Goal: Navigation & Orientation: Find specific page/section

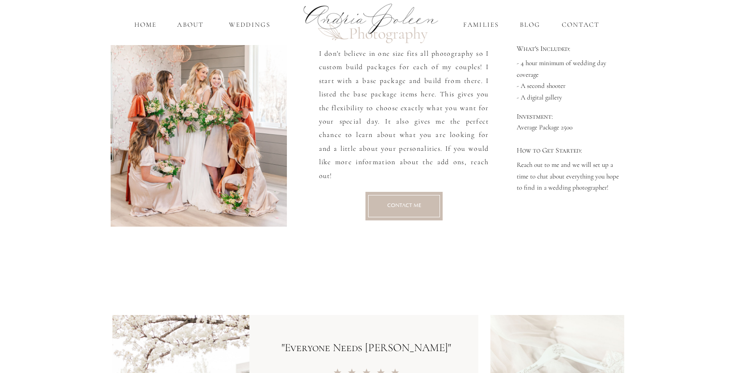
scroll to position [1291, 0]
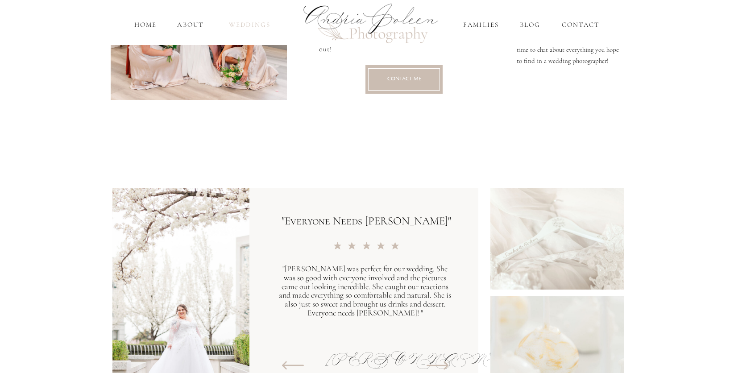
click at [241, 23] on nav "Weddings" at bounding box center [250, 25] width 53 height 10
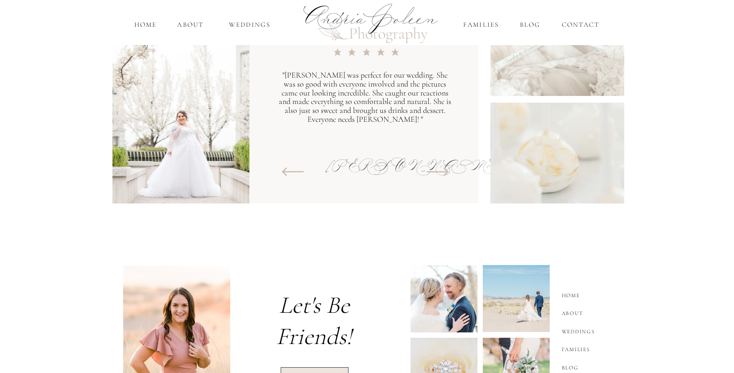
scroll to position [1554, 0]
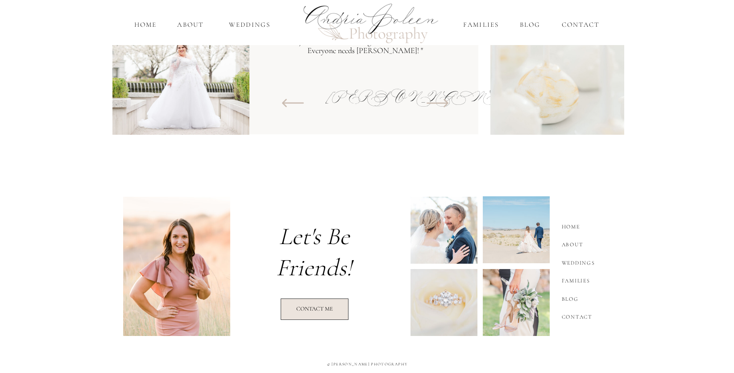
click at [576, 264] on nav "Weddings" at bounding box center [581, 261] width 38 height 11
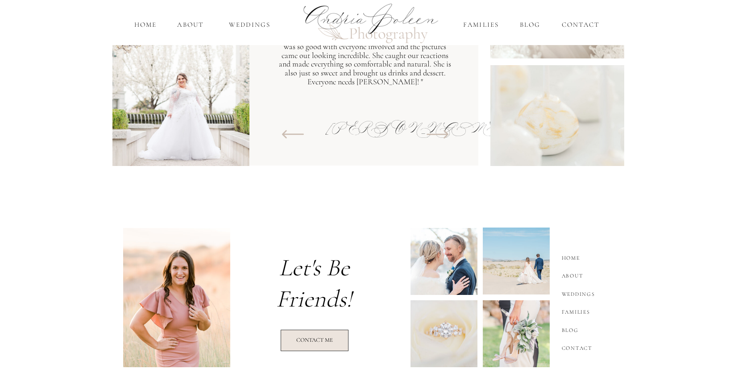
scroll to position [1487, 0]
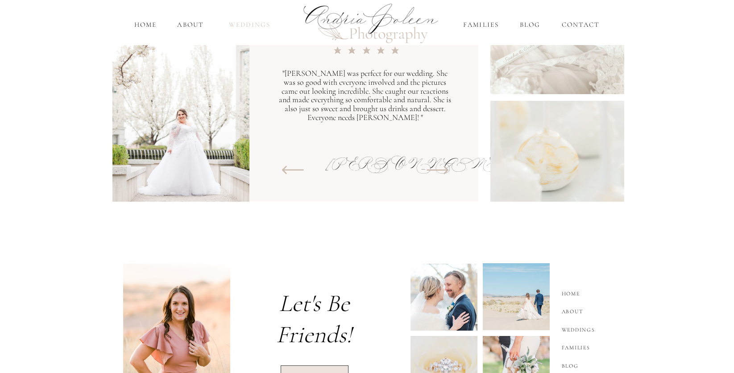
click at [248, 27] on nav "Weddings" at bounding box center [250, 25] width 53 height 10
click at [247, 26] on nav "Weddings" at bounding box center [250, 25] width 53 height 10
click at [253, 27] on nav "Weddings" at bounding box center [250, 25] width 53 height 10
click at [253, 26] on nav "Weddings" at bounding box center [250, 25] width 53 height 10
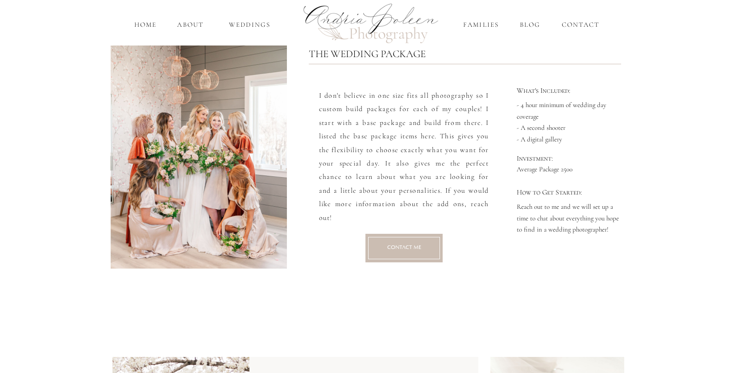
scroll to position [1554, 0]
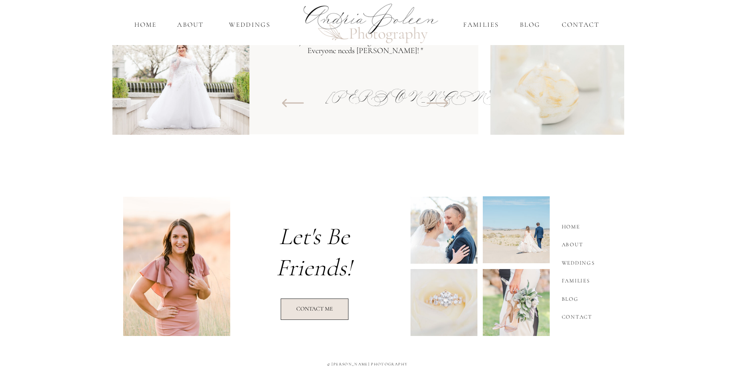
click at [564, 260] on nav "Weddings" at bounding box center [581, 261] width 38 height 11
click at [593, 265] on nav "Weddings" at bounding box center [581, 261] width 38 height 11
click at [593, 264] on nav "Weddings" at bounding box center [581, 261] width 38 height 11
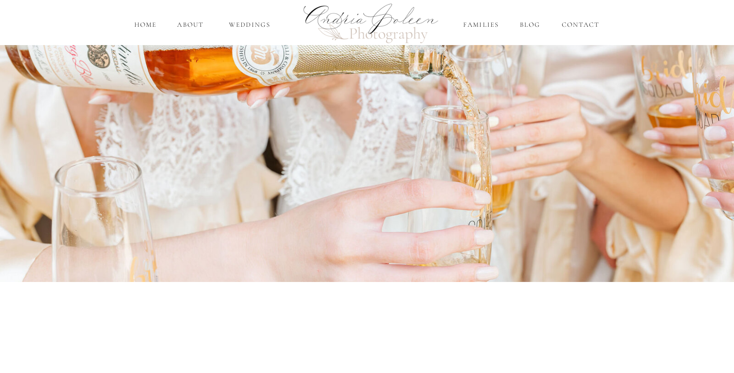
scroll to position [0, 0]
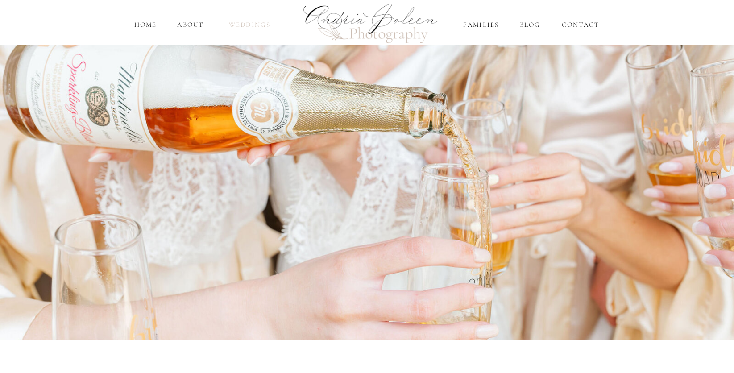
click at [246, 21] on nav "Weddings" at bounding box center [250, 25] width 53 height 10
click at [142, 29] on nav "home" at bounding box center [145, 25] width 25 height 10
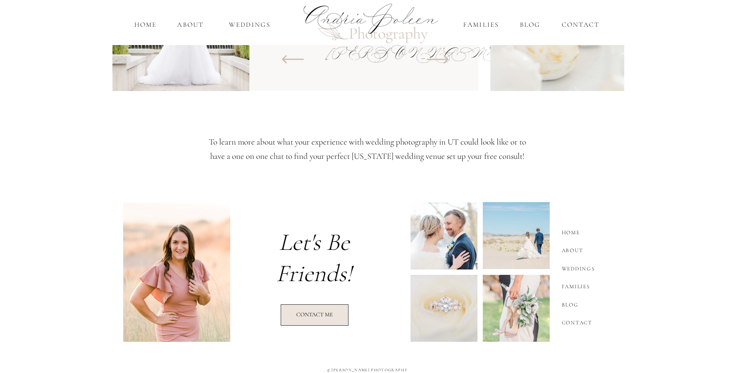
scroll to position [1173, 0]
